Goal: Obtain resource: Download file/media

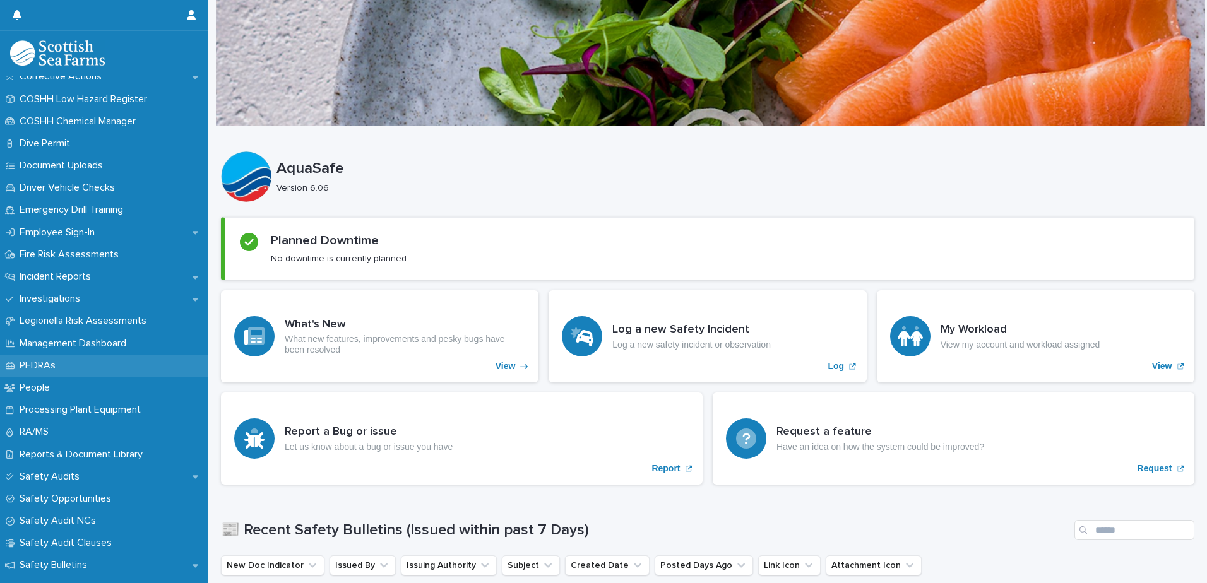
scroll to position [252, 0]
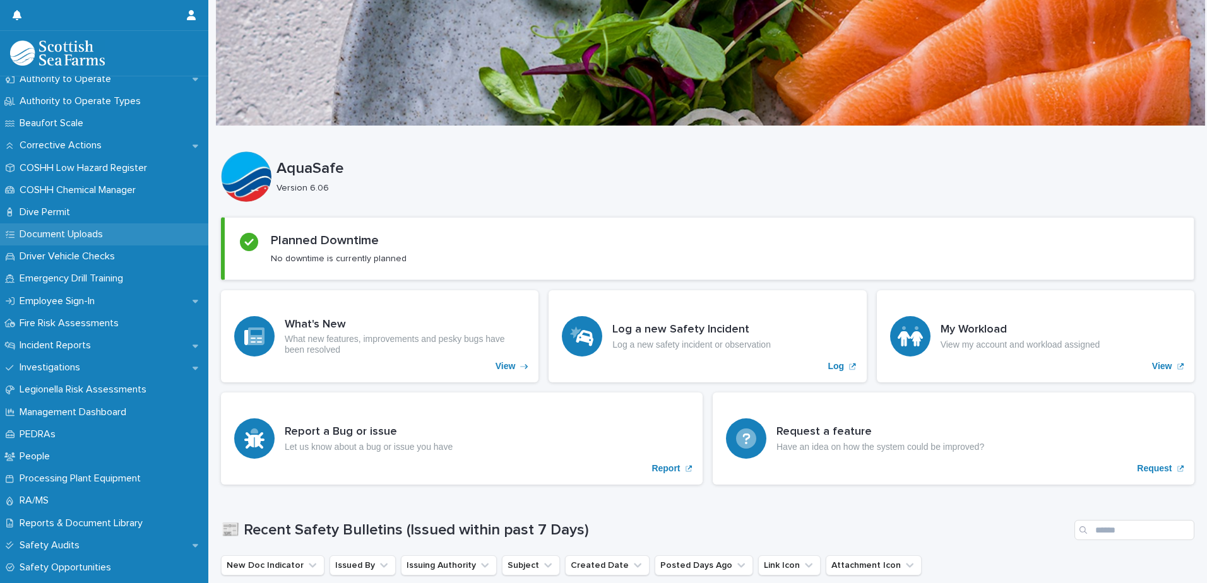
click at [87, 231] on p "Document Uploads" at bounding box center [64, 235] width 98 height 12
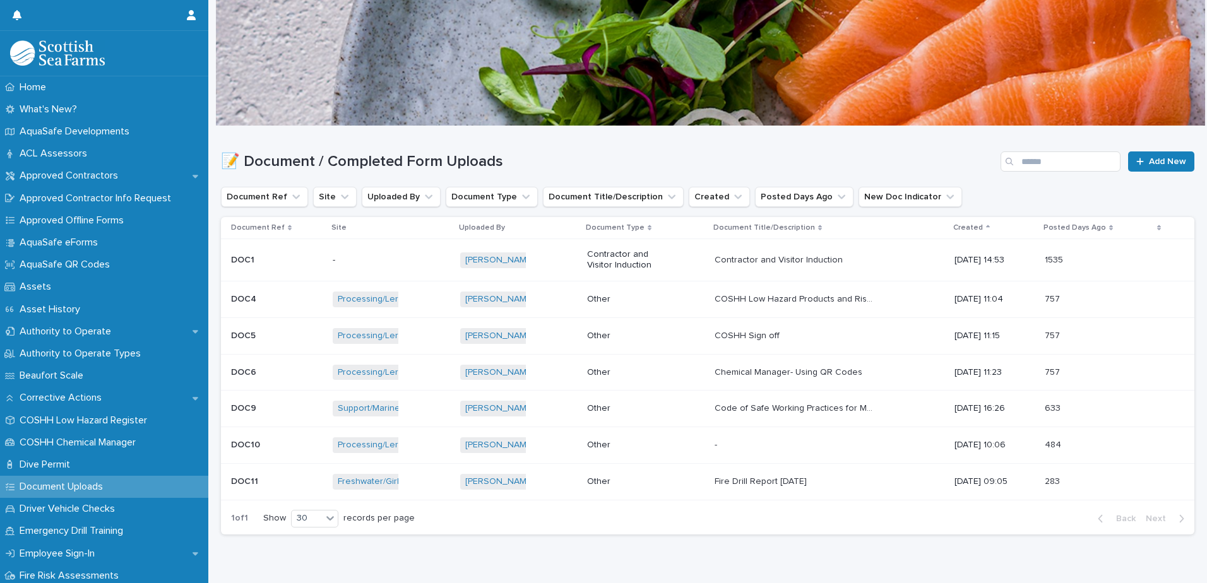
click at [635, 341] on p "Other" at bounding box center [626, 336] width 79 height 11
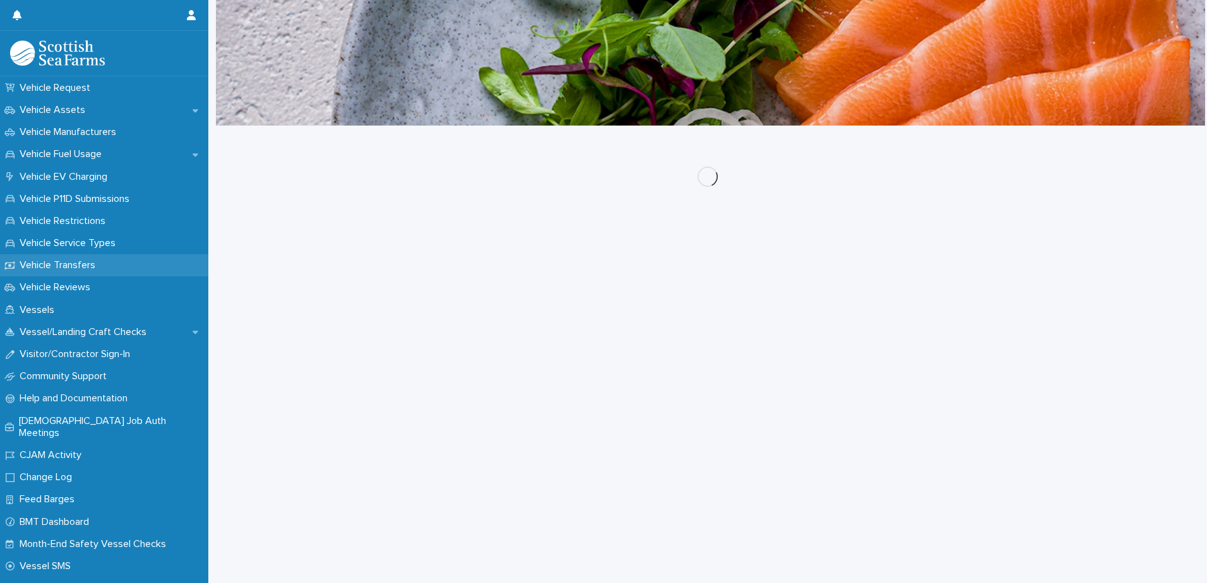
scroll to position [959, 0]
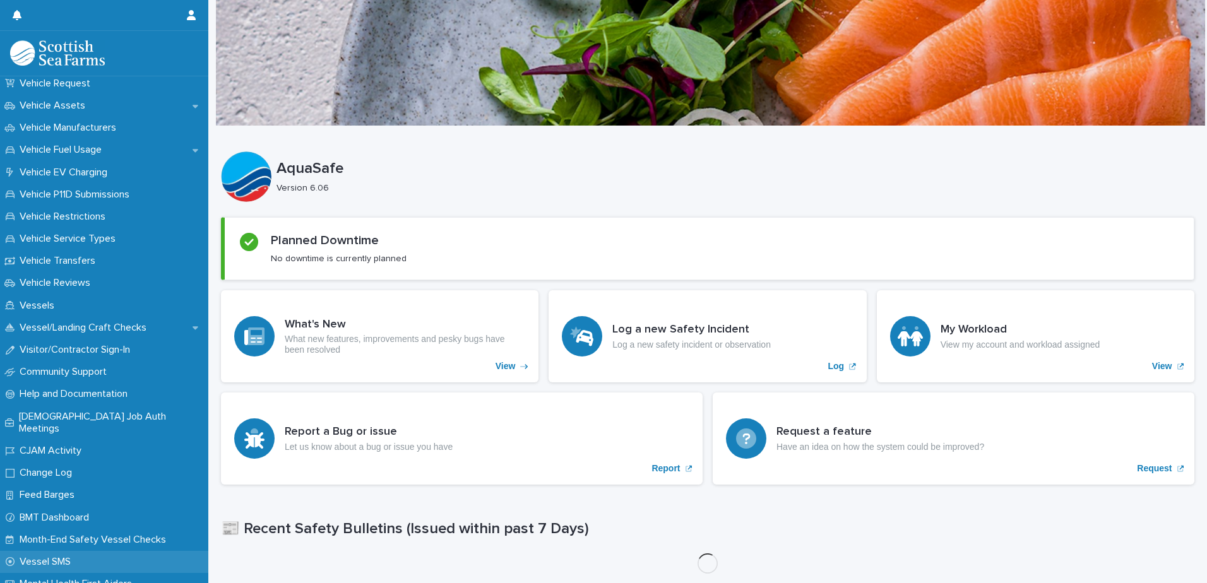
click at [80, 556] on p "Vessel SMS" at bounding box center [48, 562] width 66 height 12
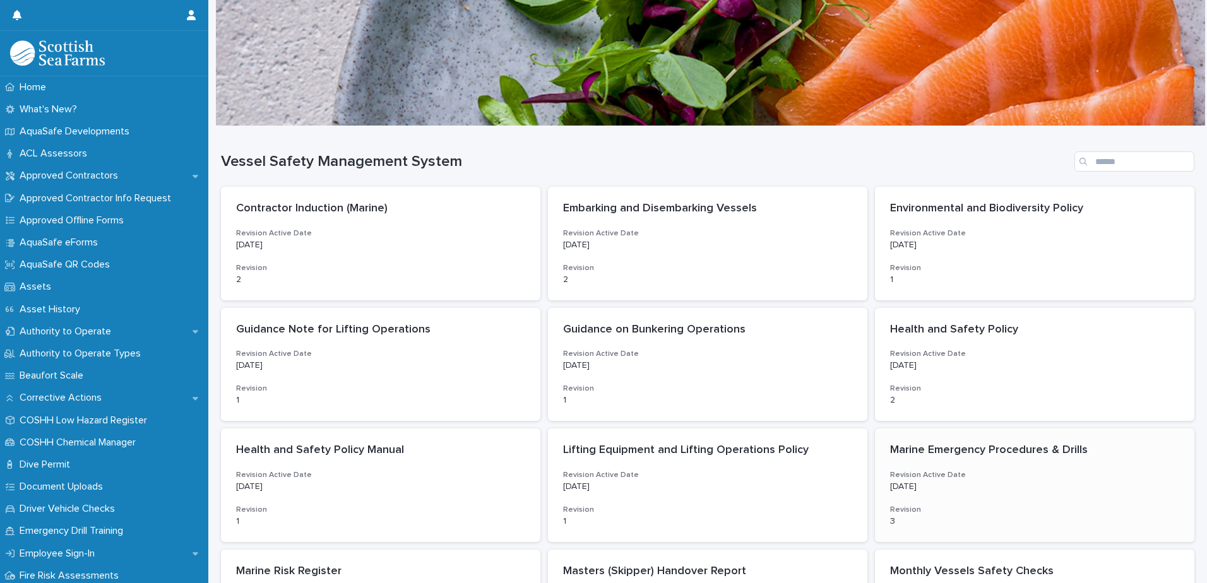
click at [972, 470] on h3 "Revision Active Date" at bounding box center [1034, 475] width 289 height 10
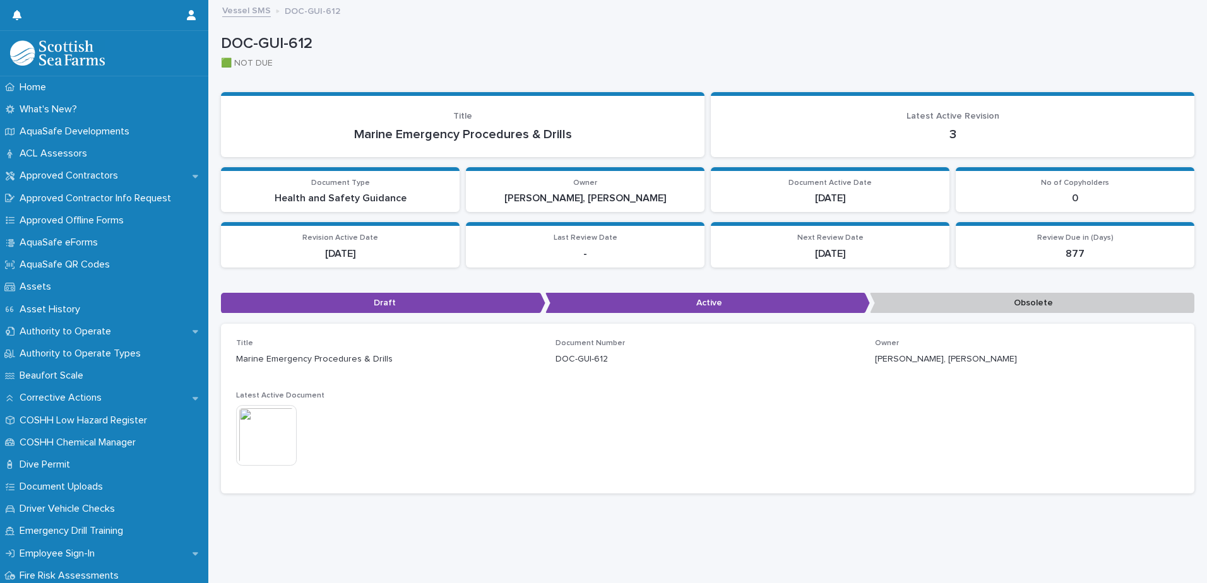
click at [287, 436] on img at bounding box center [266, 435] width 61 height 61
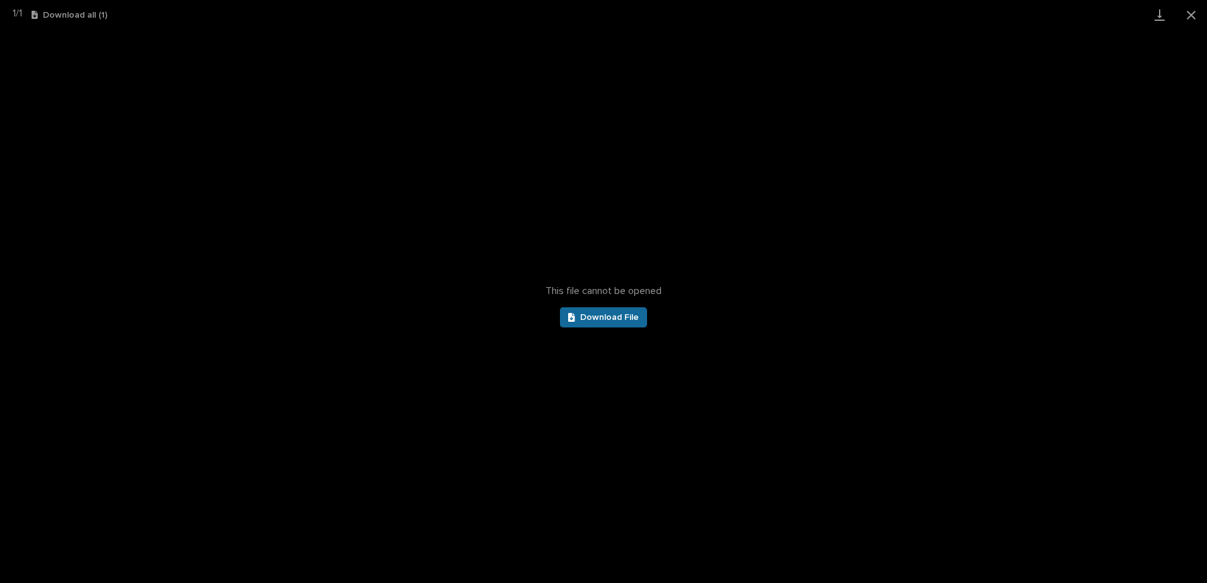
click at [609, 319] on span "Download File" at bounding box center [609, 317] width 59 height 9
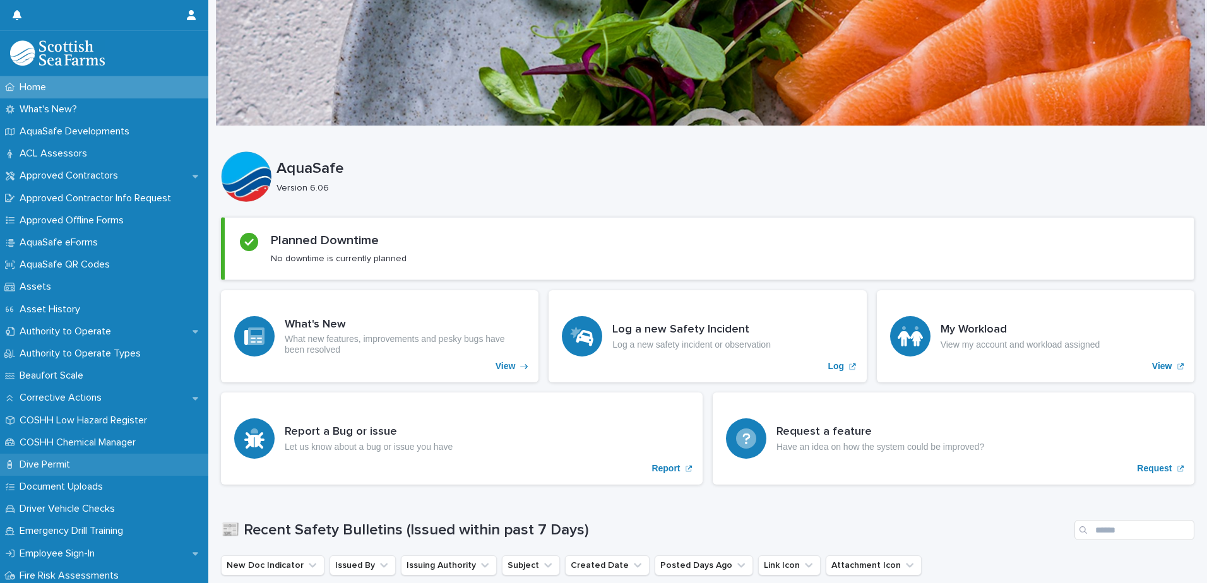
scroll to position [63, 0]
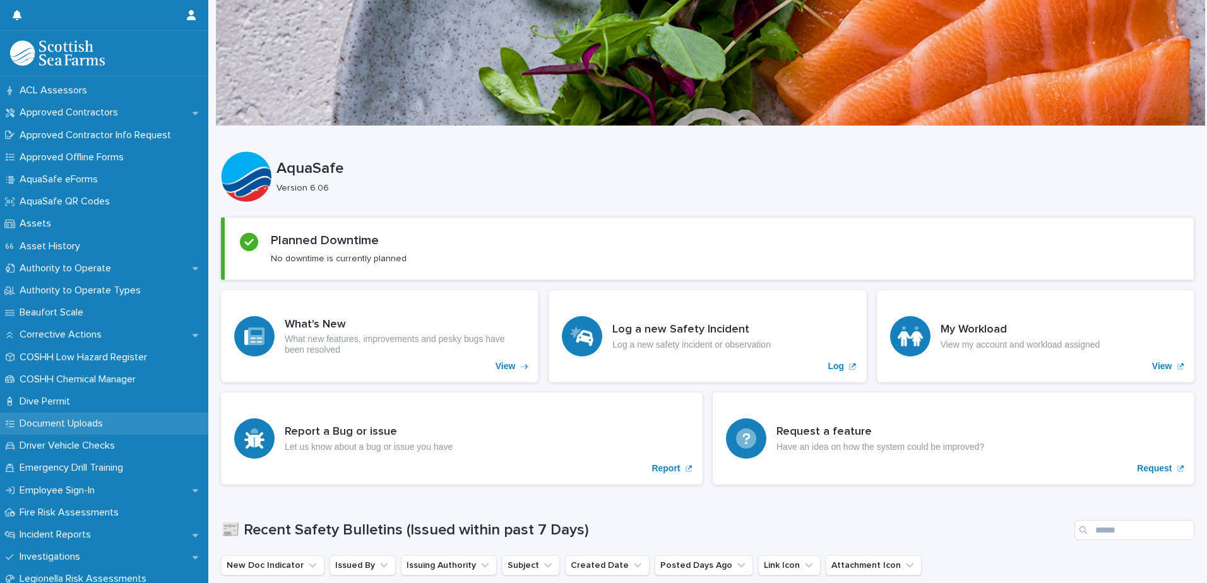
click at [78, 424] on p "Document Uploads" at bounding box center [64, 424] width 98 height 12
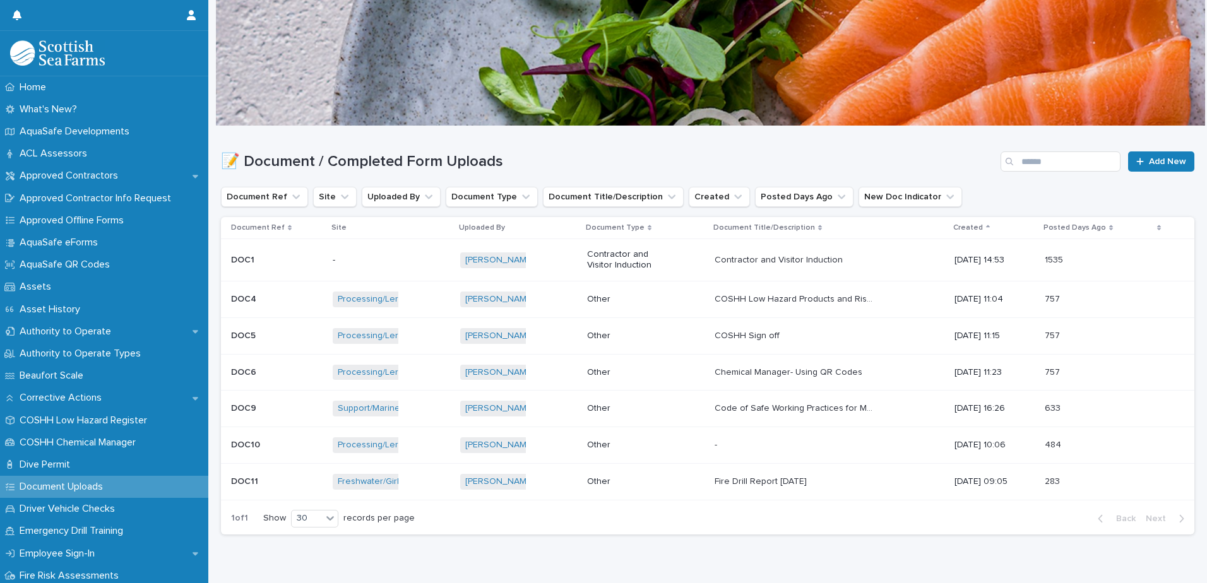
click at [656, 301] on div "Other" at bounding box center [645, 299] width 117 height 21
